Goal: Transaction & Acquisition: Purchase product/service

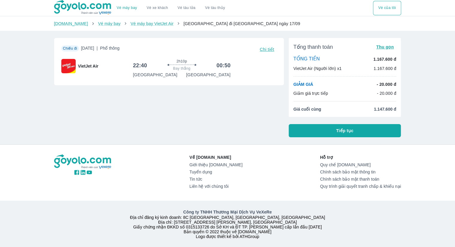
click at [209, 120] on div "Chiều đi [DATE] | Phổ thông Chi tiết VietJet Air 22:40 2h10p Bay thẳng 00:50 [G…" at bounding box center [166, 85] width 235 height 104
click at [377, 129] on button "Tiếp tục" at bounding box center [345, 130] width 113 height 13
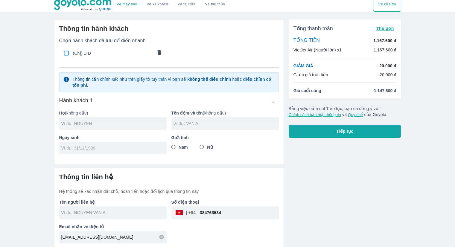
scroll to position [5, 0]
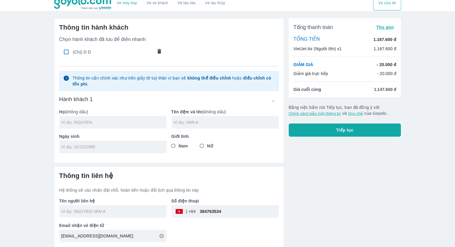
click at [74, 123] on input "text" at bounding box center [113, 122] width 105 height 6
click at [78, 122] on input "text" at bounding box center [113, 122] width 105 height 6
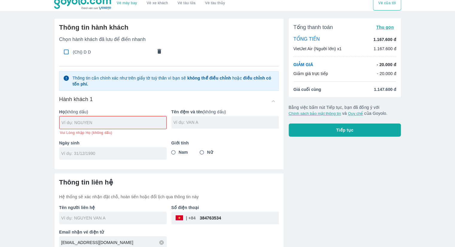
click at [227, 151] on div "Giới tính Nam Nữ" at bounding box center [223, 147] width 112 height 25
click at [134, 122] on input "text" at bounding box center [114, 123] width 105 height 6
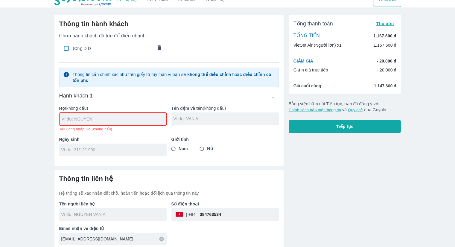
scroll to position [11, 0]
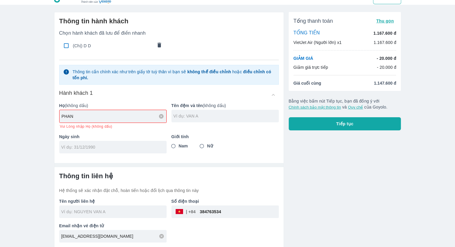
type input "PHAN"
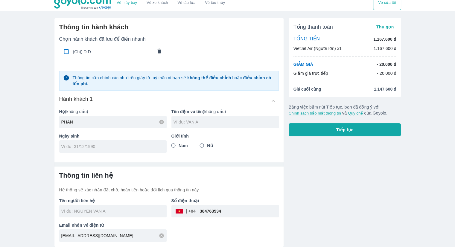
scroll to position [5, 0]
click at [213, 119] on div at bounding box center [225, 122] width 107 height 13
type input "NHI"
click at [299, 162] on div "Tổng thanh toán Thu gọn TỔNG TIỀN 1.167.600 đ VietJet Air (Người lớn) x1 1.167.…" at bounding box center [342, 130] width 117 height 234
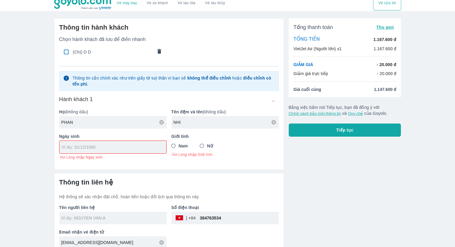
click at [75, 146] on input "tel" at bounding box center [111, 147] width 99 height 6
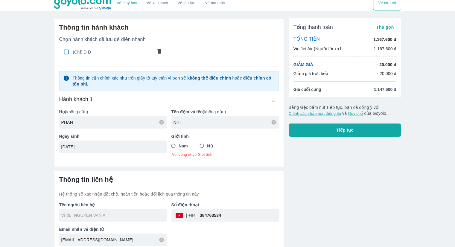
type input "[DATE]"
click at [200, 146] on input "Nữ" at bounding box center [202, 146] width 11 height 11
radio input "true"
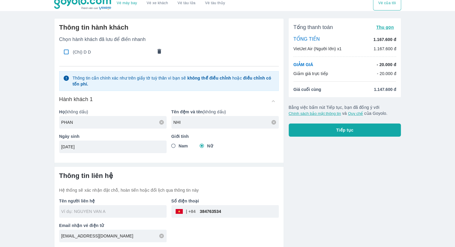
click at [106, 212] on input "text" at bounding box center [113, 212] width 105 height 6
type input "[PERSON_NAME]"
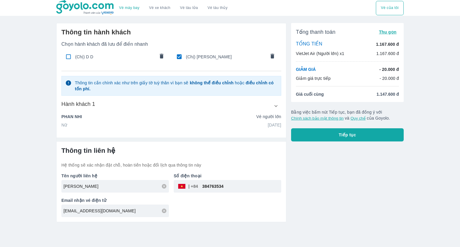
click at [269, 237] on div "Vé máy bay Vé xe khách Vé tàu lửa Vé tàu thủy Vé của tôi Thông tin hành khách C…" at bounding box center [230, 123] width 460 height 247
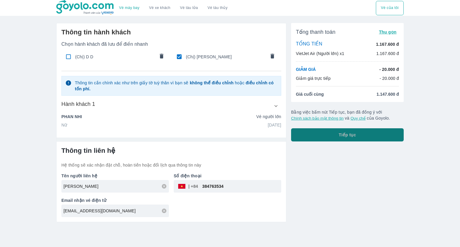
click at [325, 134] on button "Tiếp tục" at bounding box center [347, 134] width 113 height 13
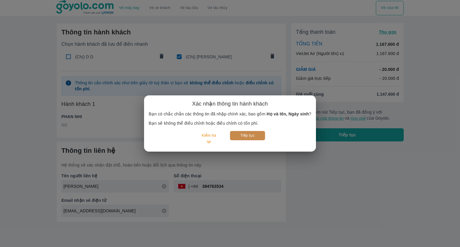
click at [242, 135] on button "Tiếp tục" at bounding box center [247, 135] width 35 height 9
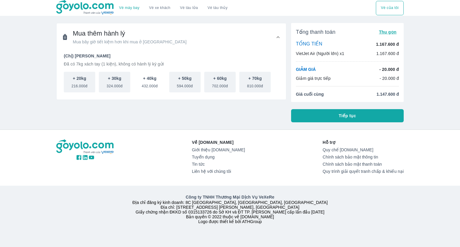
click at [154, 84] on span "432.000đ" at bounding box center [150, 84] width 16 height 7
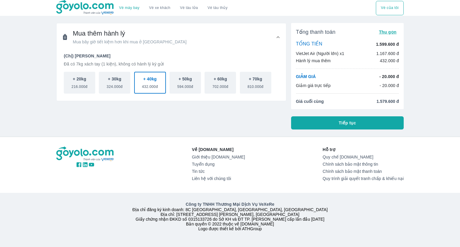
click at [340, 127] on button "Tiếp tục" at bounding box center [347, 122] width 113 height 13
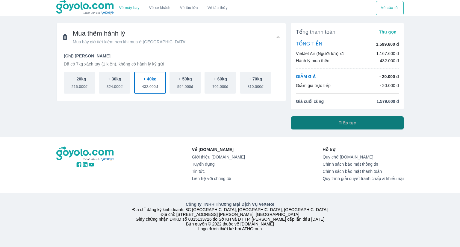
click at [337, 125] on button "Tiếp tục" at bounding box center [347, 122] width 113 height 13
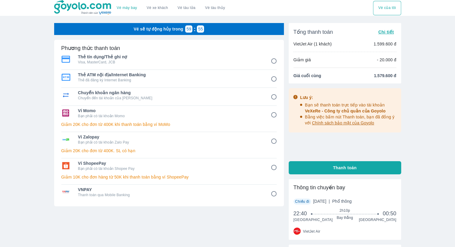
click at [386, 34] on span "Chi tiết" at bounding box center [386, 32] width 16 height 5
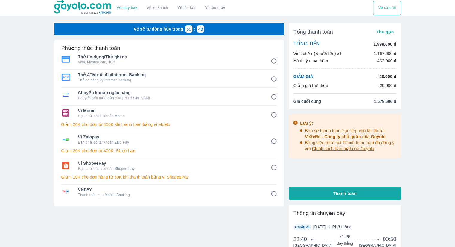
click at [386, 34] on span "Thu gọn" at bounding box center [386, 32] width 18 height 5
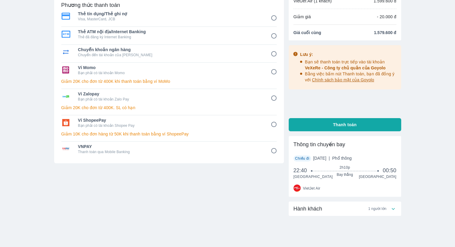
scroll to position [60, 0]
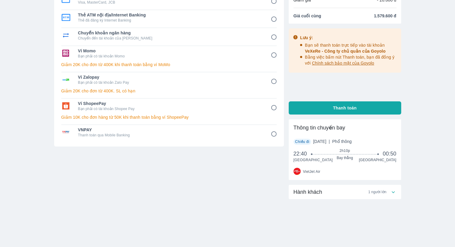
click at [358, 192] on div "Hành khách 1 người lớn" at bounding box center [342, 192] width 97 height 7
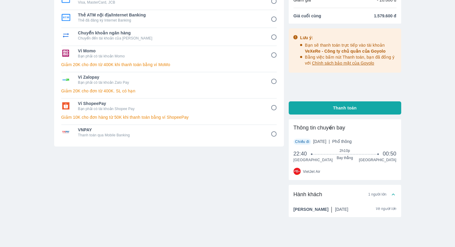
click at [358, 192] on div "Hành khách 1 người lớn" at bounding box center [342, 194] width 97 height 7
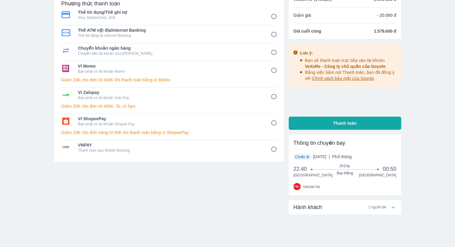
scroll to position [0, 0]
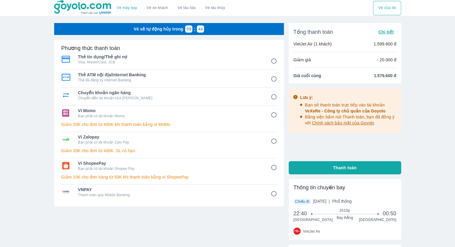
click at [20, 93] on div "Vé máy bay Vé xe khách Vé tàu lửa Vé tàu thủy Vé của tôi Vé sẽ tự động hủy tron…" at bounding box center [227, 153] width 455 height 307
click at [272, 140] on input "5" at bounding box center [274, 142] width 12 height 12
radio input "false"
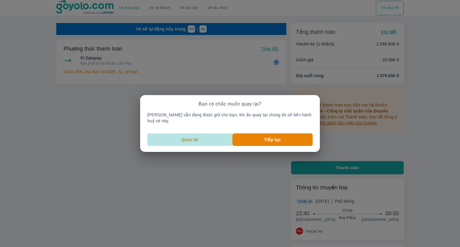
click at [198, 141] on button "Quay lại" at bounding box center [189, 140] width 85 height 13
